Goal: Information Seeking & Learning: Learn about a topic

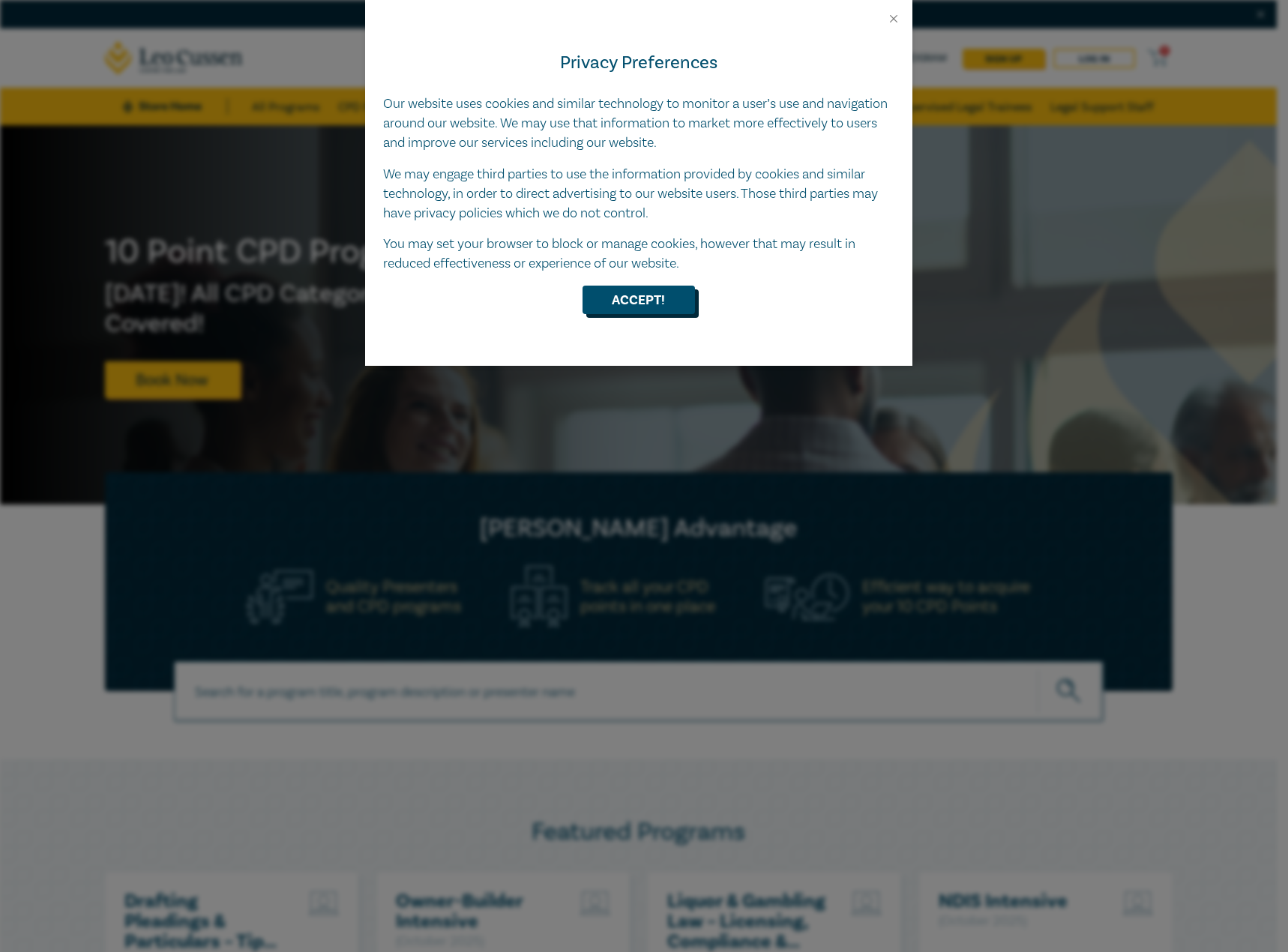
click at [663, 312] on button "Accept!" at bounding box center [639, 300] width 112 height 29
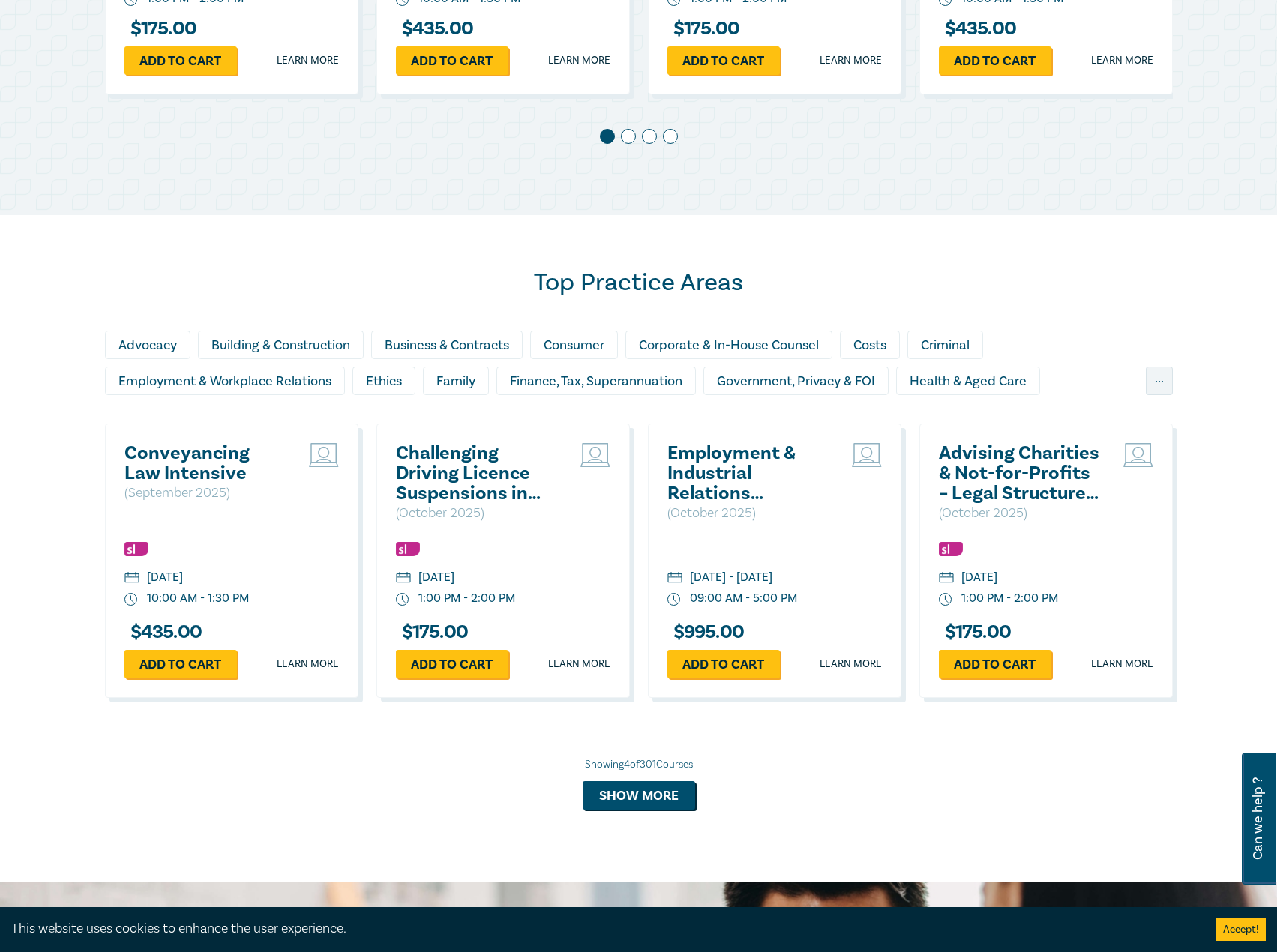
scroll to position [1050, 0]
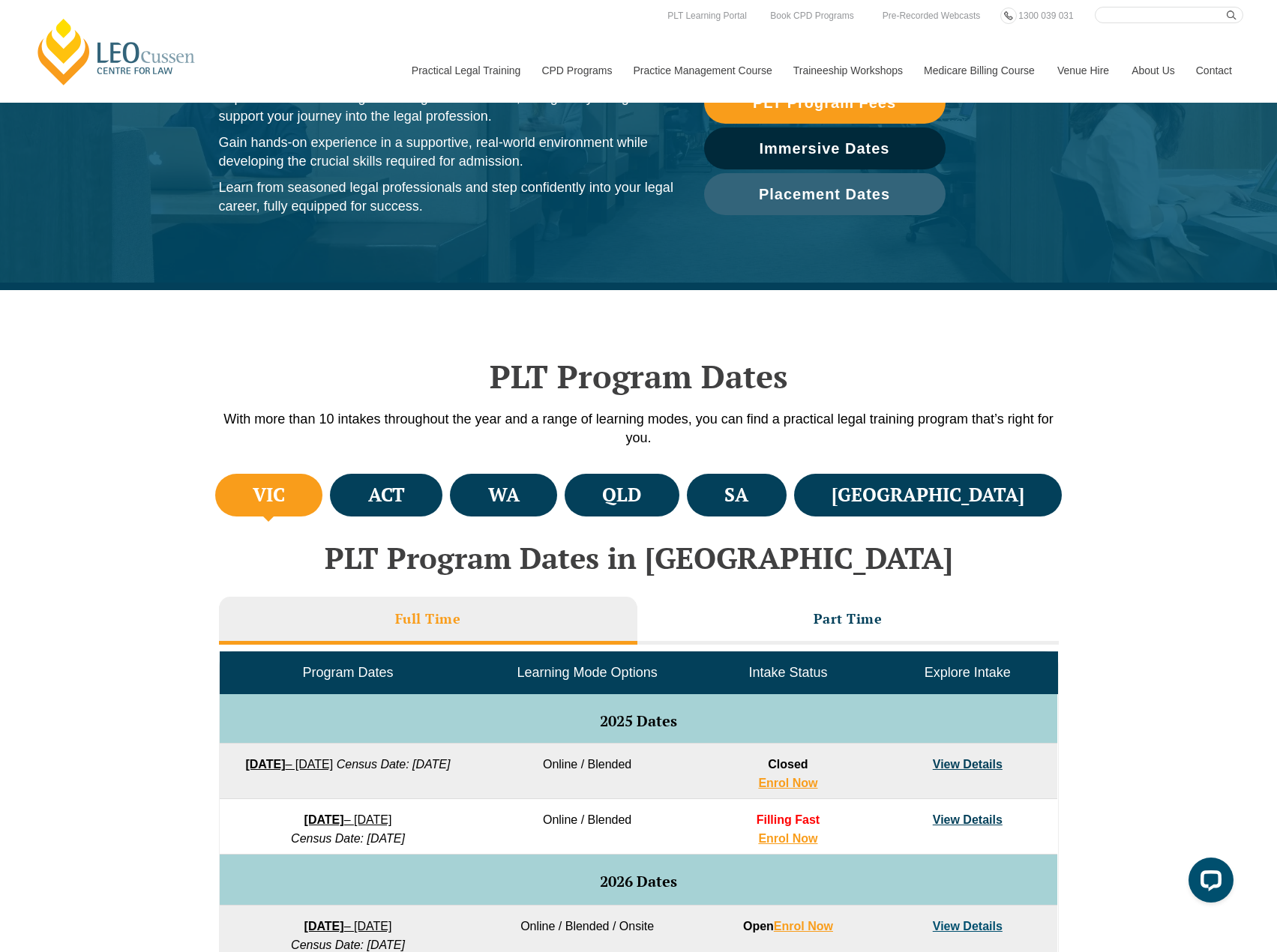
scroll to position [150, 0]
